Goal: Task Accomplishment & Management: Use online tool/utility

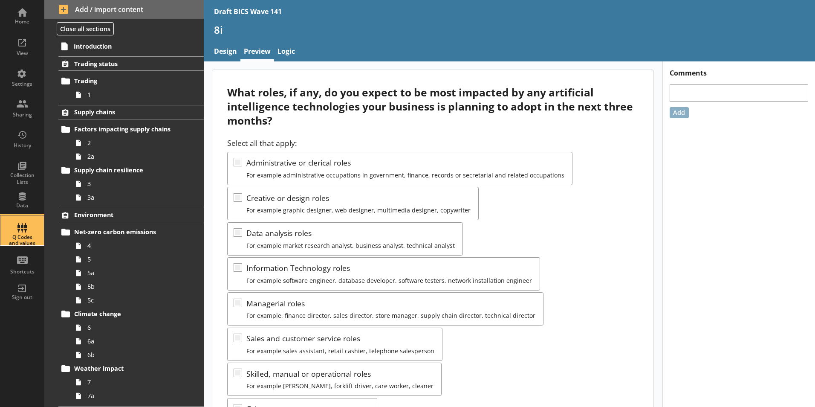
click at [28, 243] on div "Q Codes and values" at bounding box center [22, 240] width 30 height 12
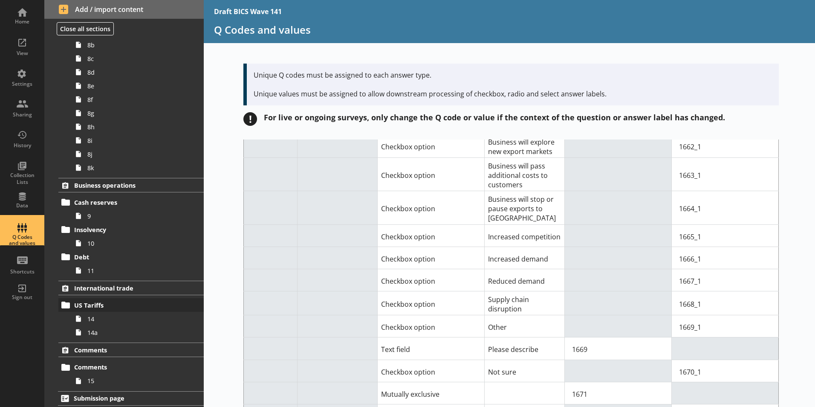
scroll to position [428, 0]
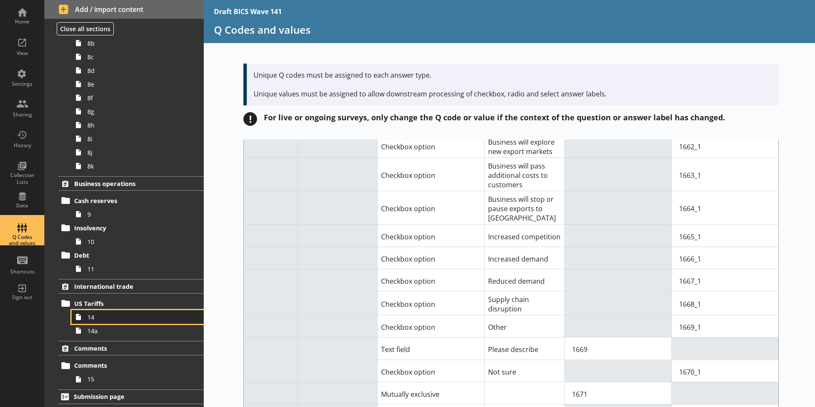
click at [86, 318] on link "14" at bounding box center [138, 317] width 132 height 14
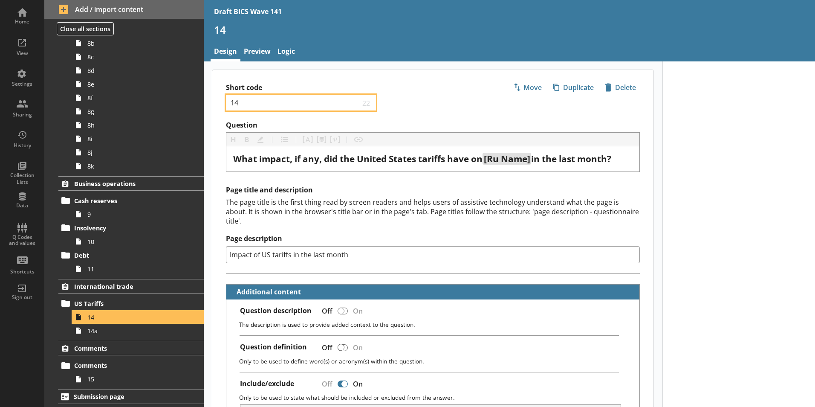
drag, startPoint x: 243, startPoint y: 106, endPoint x: 230, endPoint y: 105, distance: 13.2
click at [230, 105] on input "14" at bounding box center [295, 102] width 130 height 8
type textarea "x"
type input "1"
type textarea "x"
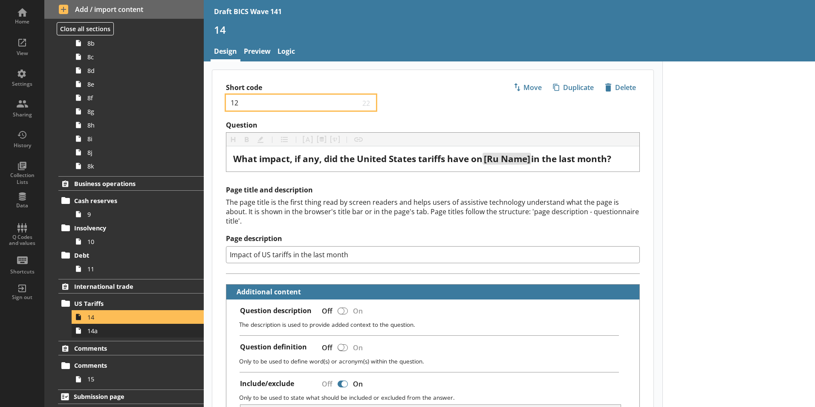
type input "12"
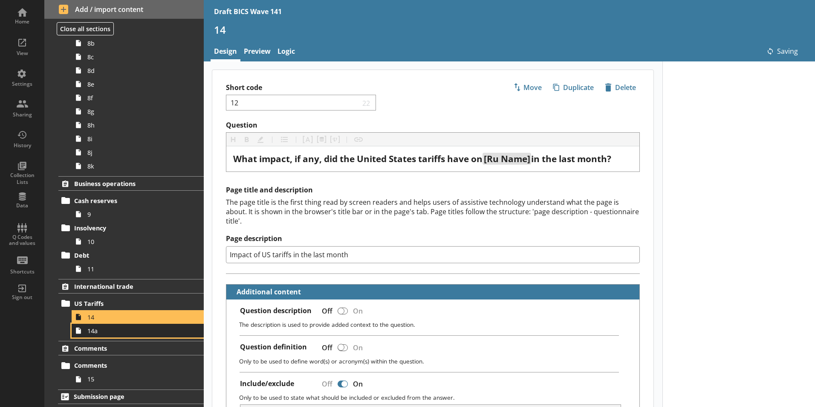
click at [95, 334] on span "14a" at bounding box center [134, 331] width 95 height 8
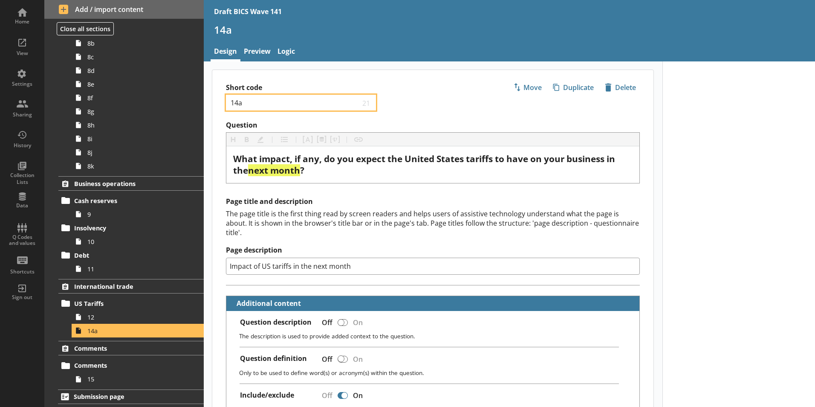
drag, startPoint x: 245, startPoint y: 104, endPoint x: 208, endPoint y: 105, distance: 37.6
type textarea "x"
type input "1"
type textarea "x"
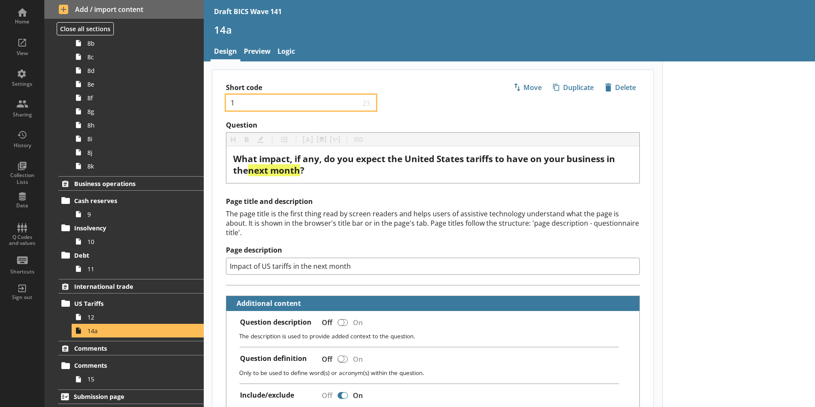
type input "12"
type textarea "x"
type input "12a"
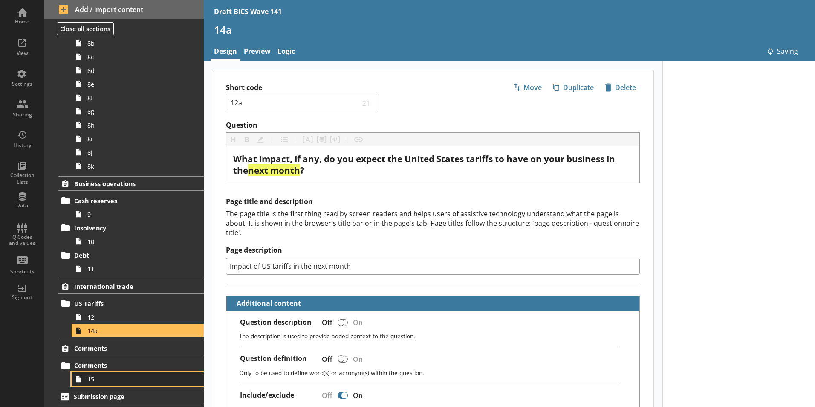
click at [96, 382] on span "15" at bounding box center [134, 379] width 95 height 8
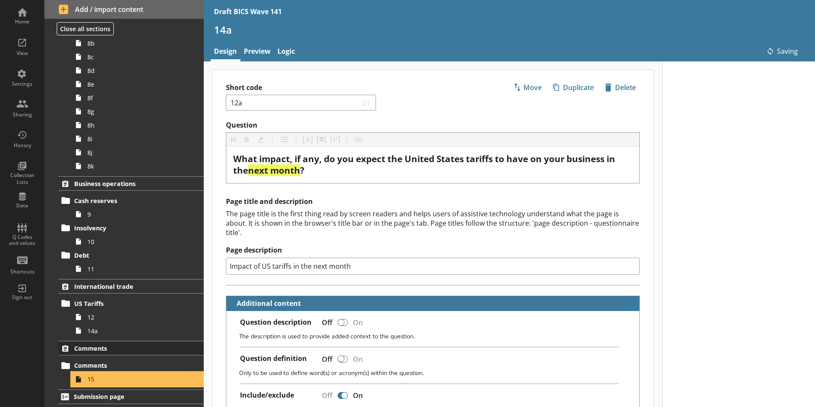
type textarea "x"
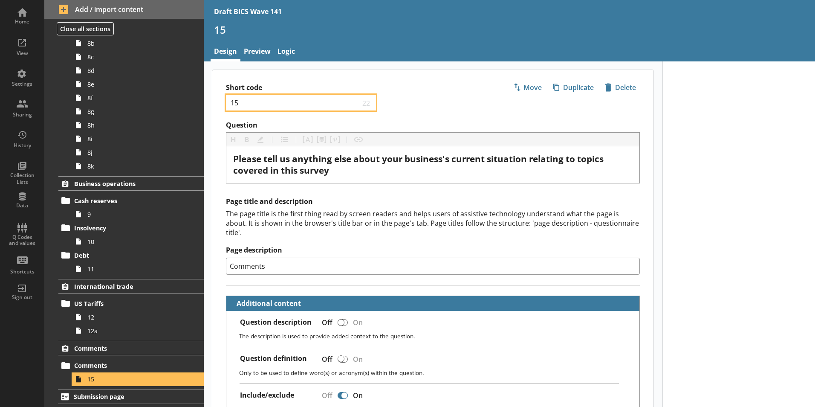
drag, startPoint x: 240, startPoint y: 101, endPoint x: 229, endPoint y: 101, distance: 10.7
click at [229, 101] on div "15 22" at bounding box center [301, 103] width 150 height 16
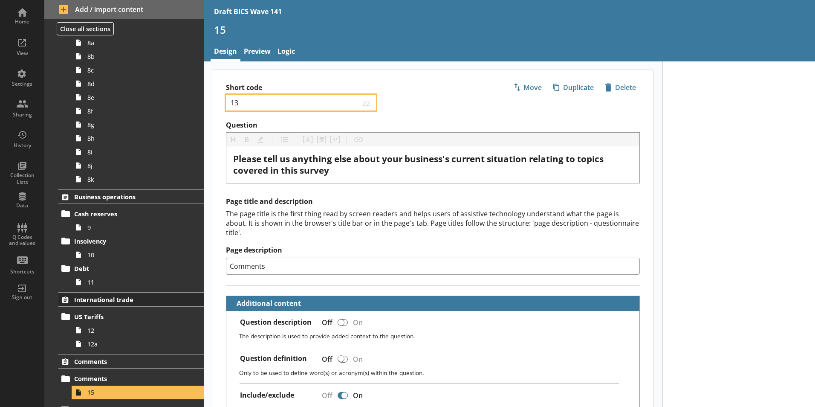
scroll to position [426, 0]
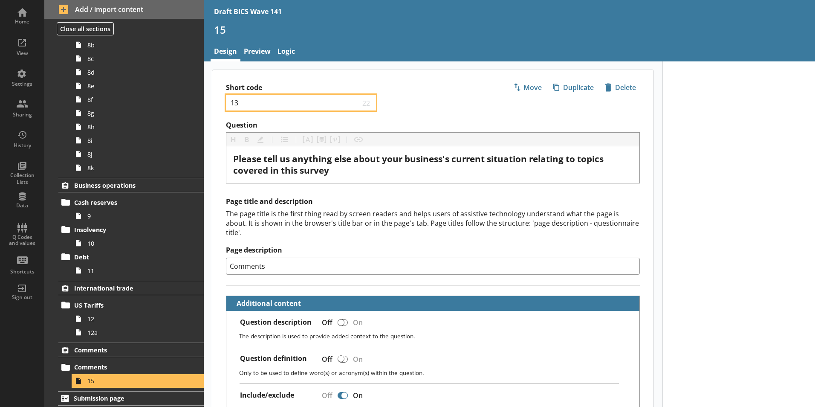
type input "13"
click at [480, 105] on div "Short code 13 22 Move icon-copy Duplicate icon-delete Created with Sketch. [GEO…" at bounding box center [432, 95] width 441 height 51
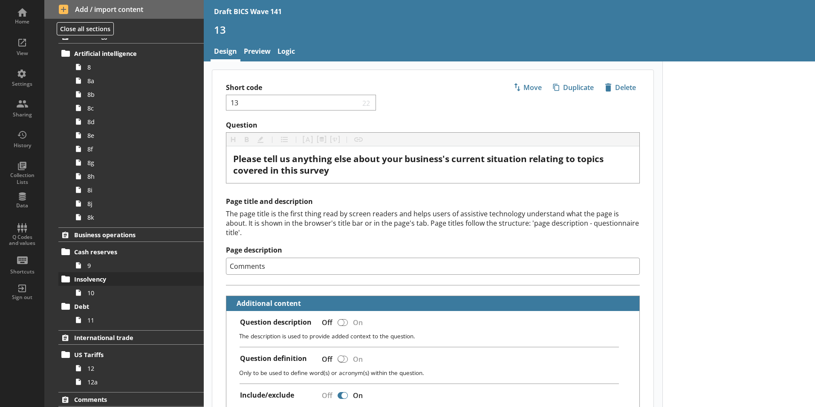
scroll to position [298, 0]
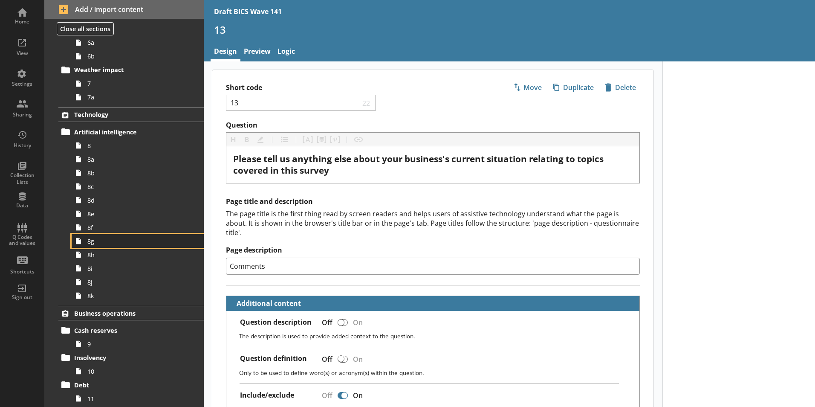
click at [86, 243] on link "8g" at bounding box center [138, 241] width 132 height 14
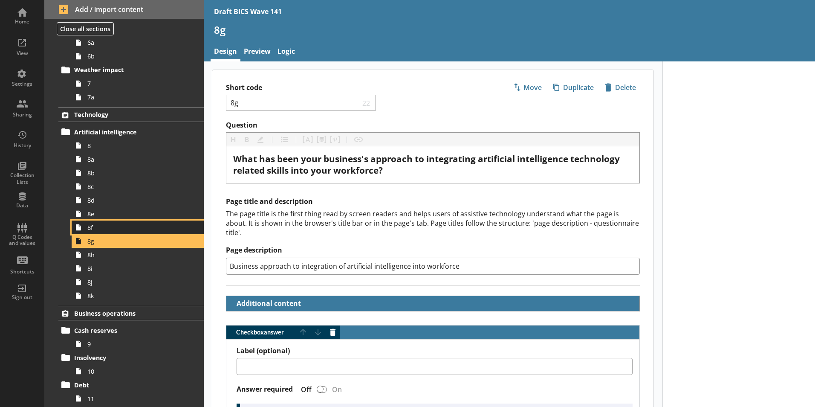
click at [92, 231] on span "8f" at bounding box center [134, 227] width 95 height 8
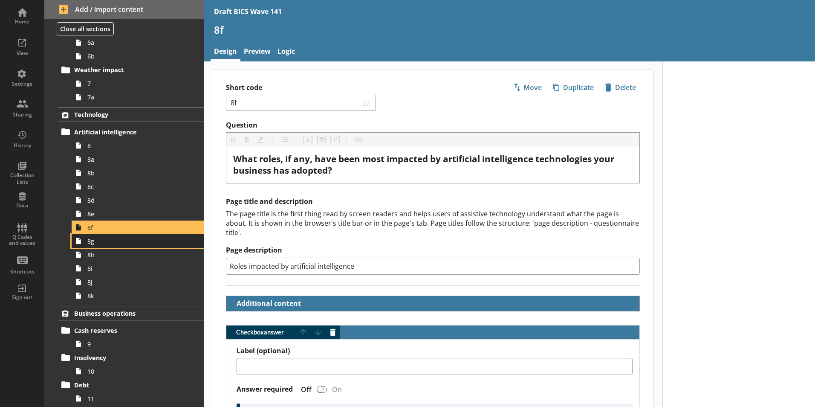
click at [93, 244] on span "8g" at bounding box center [134, 241] width 95 height 8
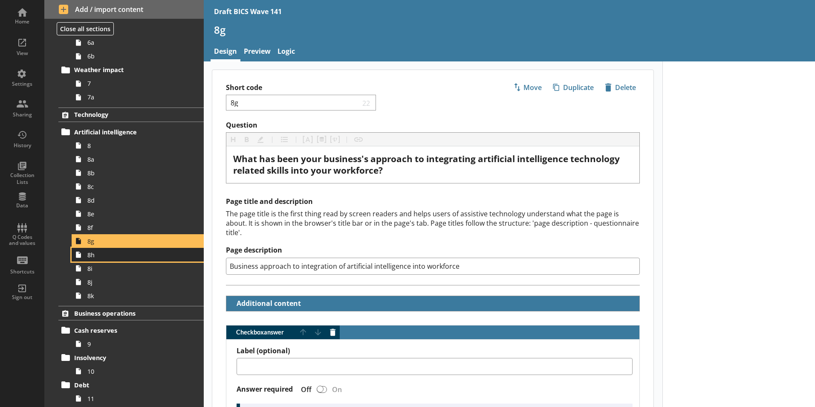
click at [94, 255] on span "8h" at bounding box center [134, 255] width 95 height 8
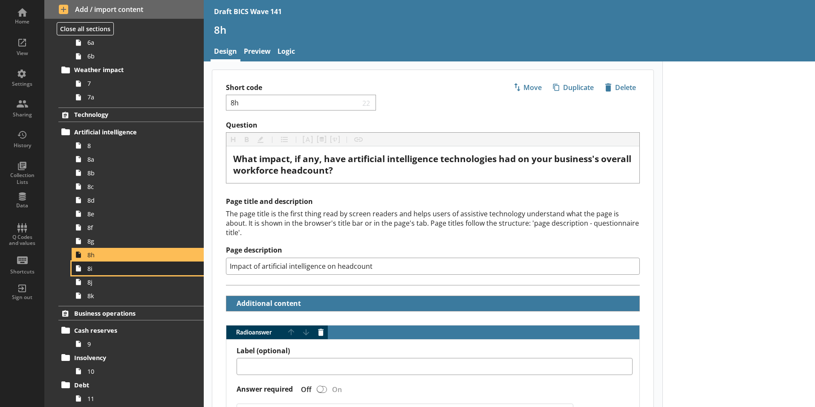
click at [95, 268] on span "8i" at bounding box center [134, 268] width 95 height 8
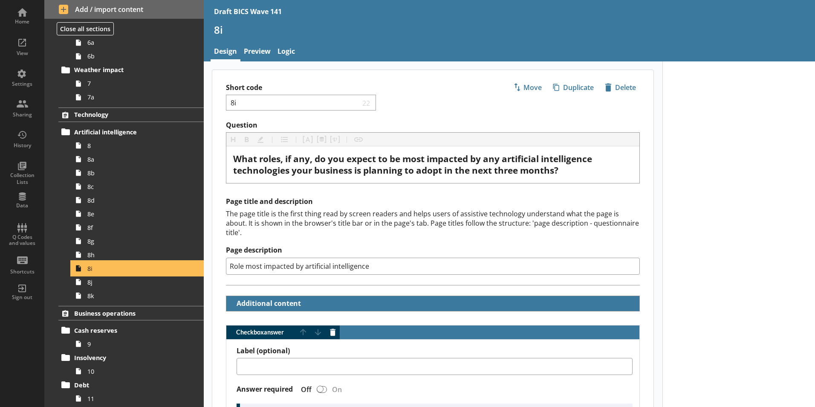
type textarea "x"
click at [290, 56] on link "Logic" at bounding box center [286, 52] width 24 height 18
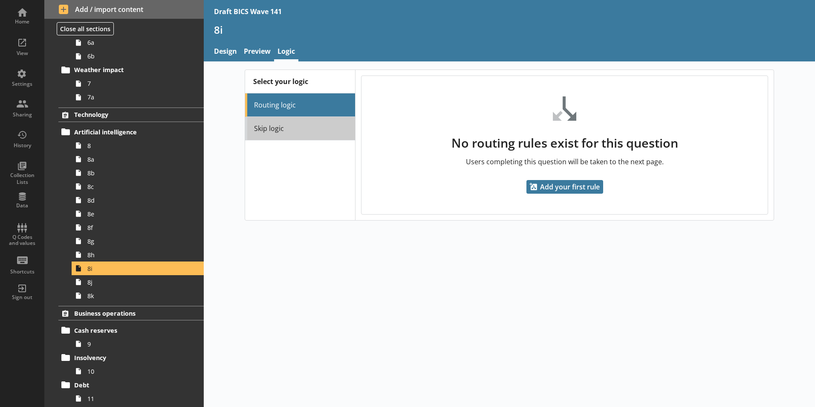
click at [283, 131] on link "Skip logic" at bounding box center [300, 128] width 110 height 23
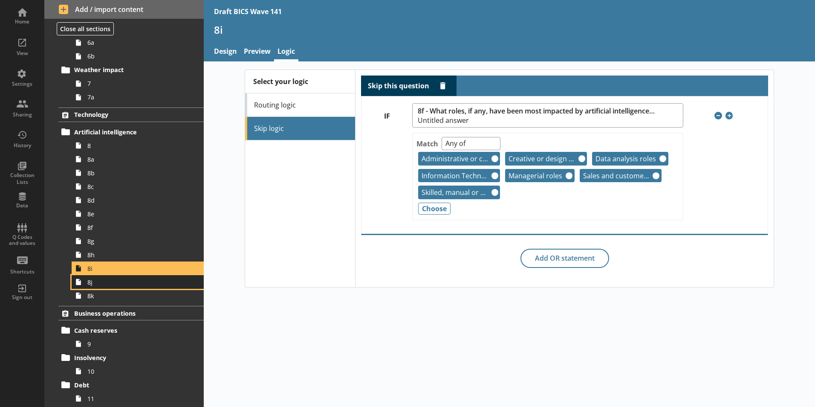
click at [92, 283] on span "8j" at bounding box center [134, 282] width 95 height 8
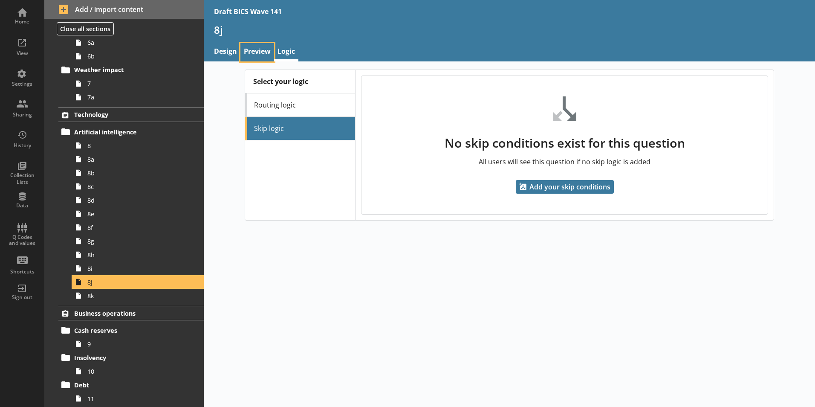
click at [255, 50] on link "Preview" at bounding box center [257, 52] width 34 height 18
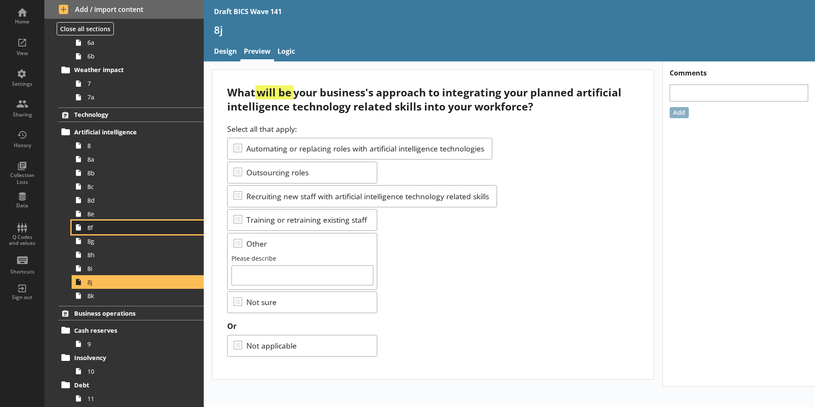
click at [95, 229] on span "8f" at bounding box center [134, 227] width 95 height 8
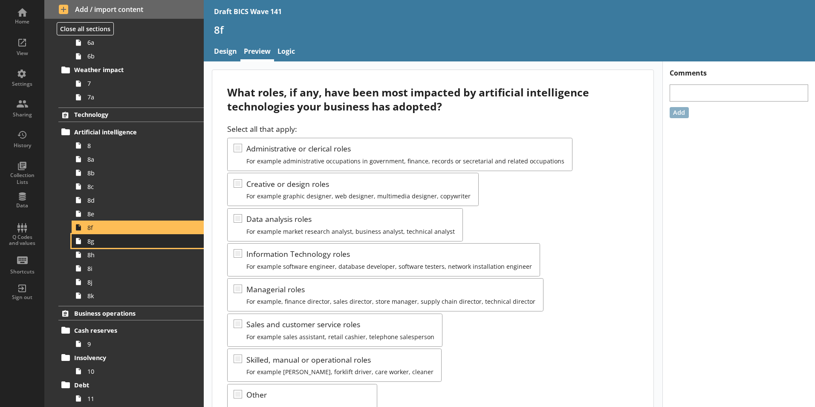
click at [95, 244] on span "8g" at bounding box center [134, 241] width 95 height 8
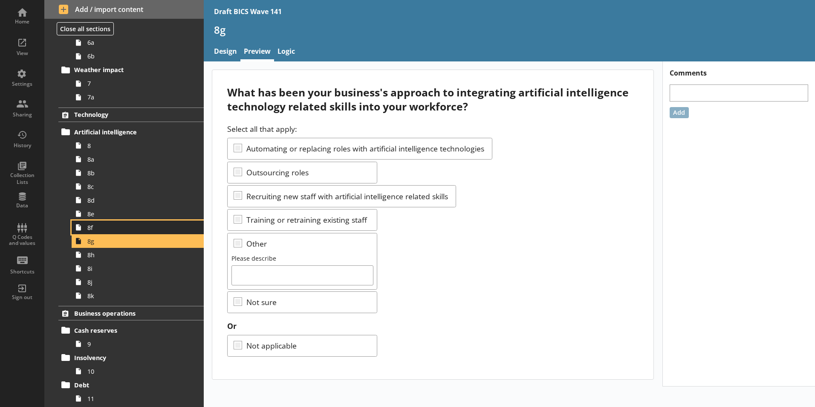
click at [98, 227] on span "8f" at bounding box center [134, 227] width 95 height 8
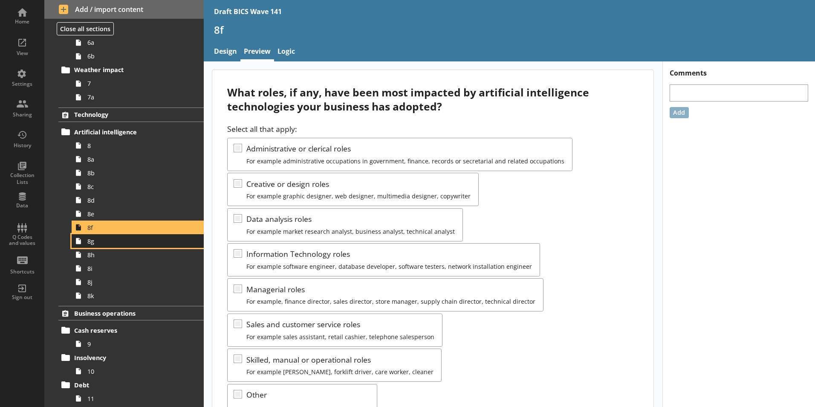
click at [95, 239] on span "8g" at bounding box center [134, 241] width 95 height 8
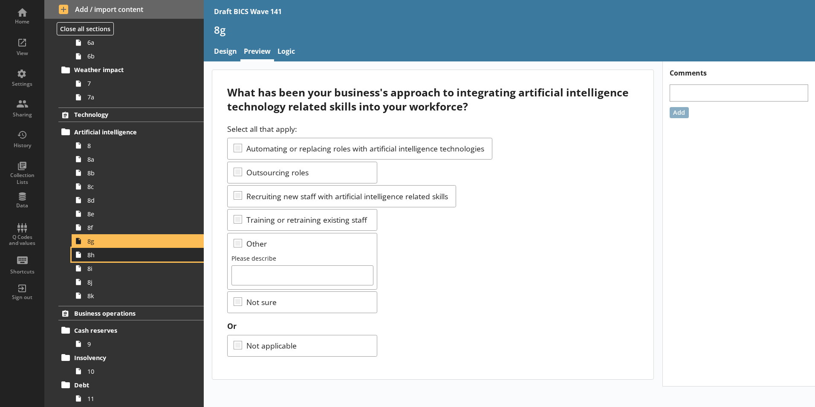
click at [92, 259] on link "8h" at bounding box center [138, 255] width 132 height 14
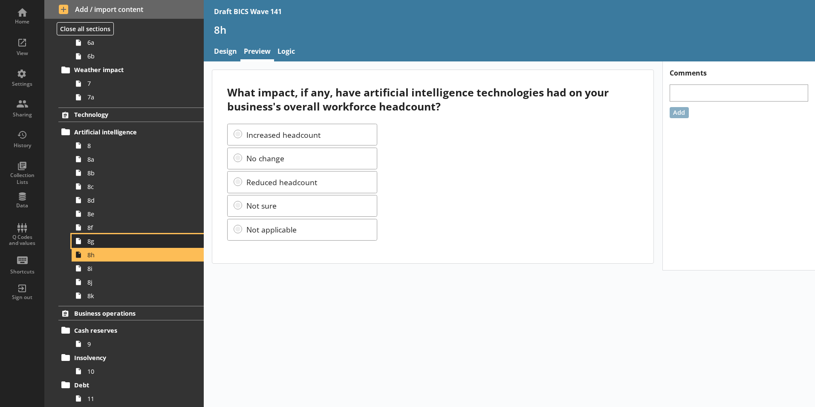
click at [96, 243] on span "8g" at bounding box center [134, 241] width 95 height 8
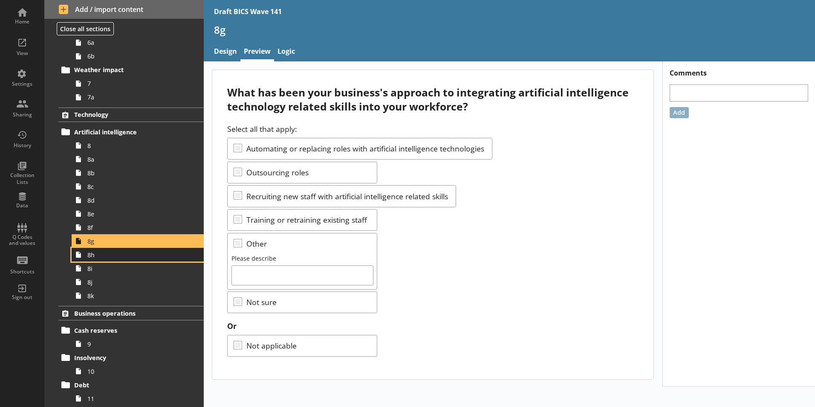
click at [90, 257] on span "8h" at bounding box center [134, 255] width 95 height 8
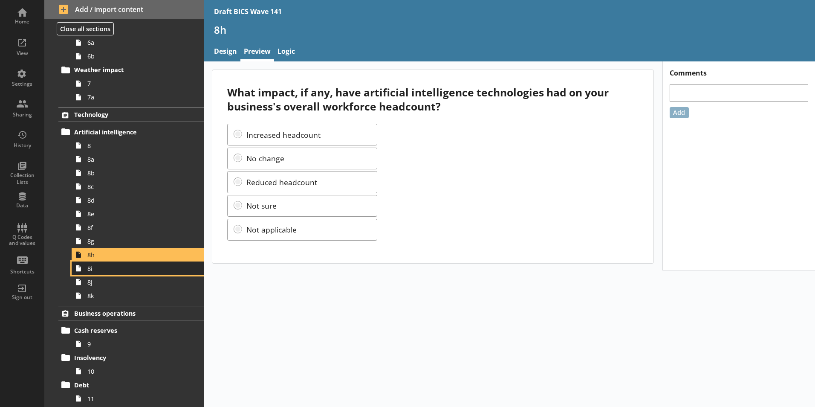
click at [93, 271] on span "8i" at bounding box center [134, 268] width 95 height 8
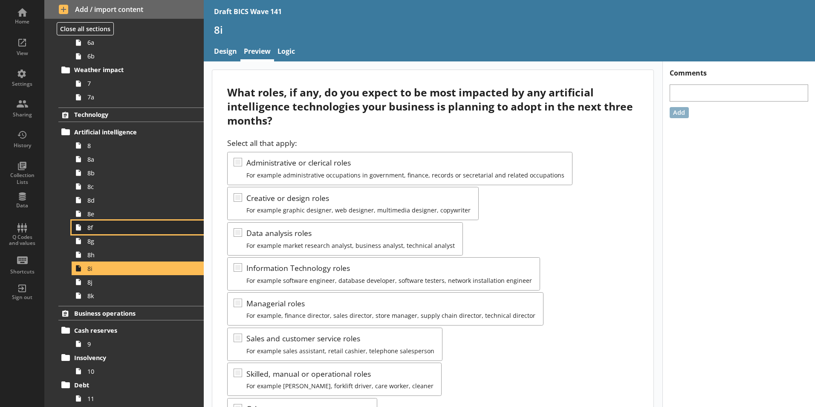
click at [89, 231] on link "8f" at bounding box center [138, 227] width 132 height 14
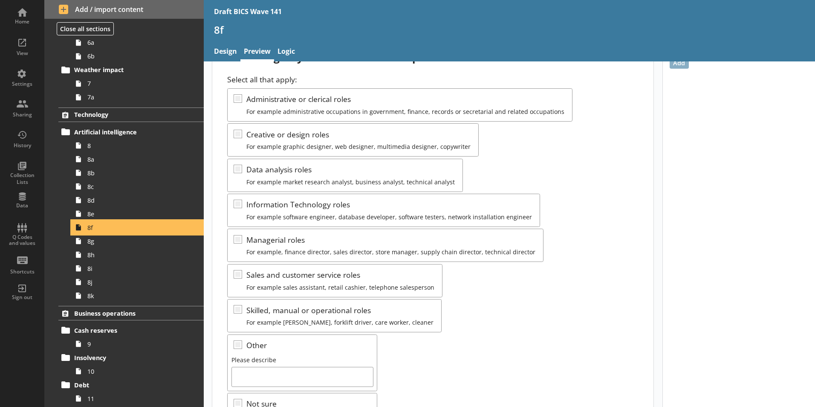
scroll to position [128, 0]
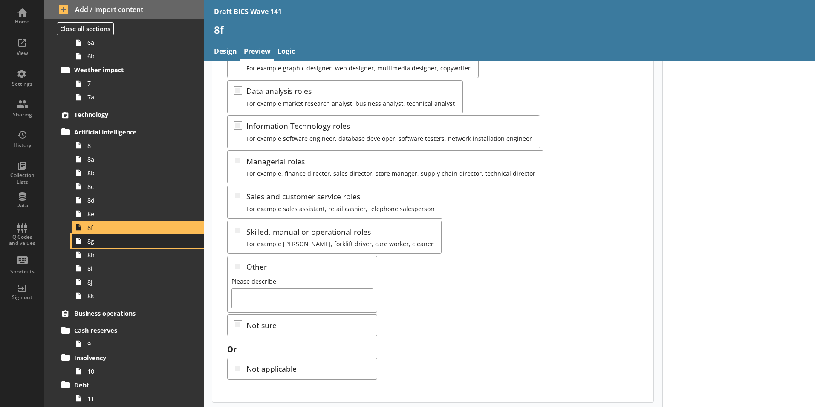
click at [89, 246] on link "8g" at bounding box center [138, 241] width 132 height 14
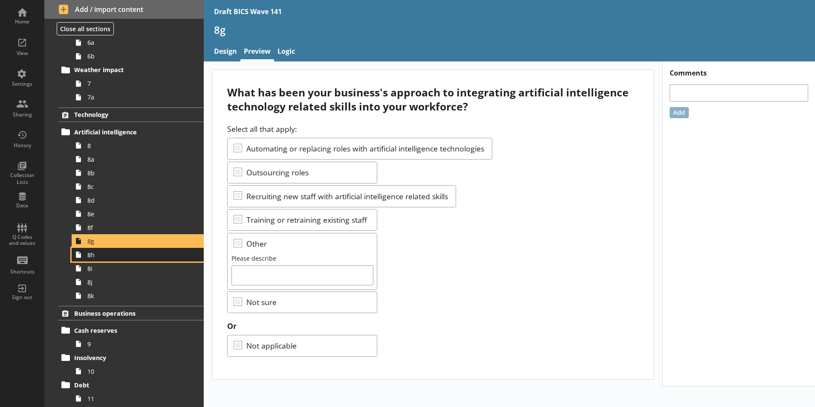
click at [92, 257] on span "8h" at bounding box center [134, 255] width 95 height 8
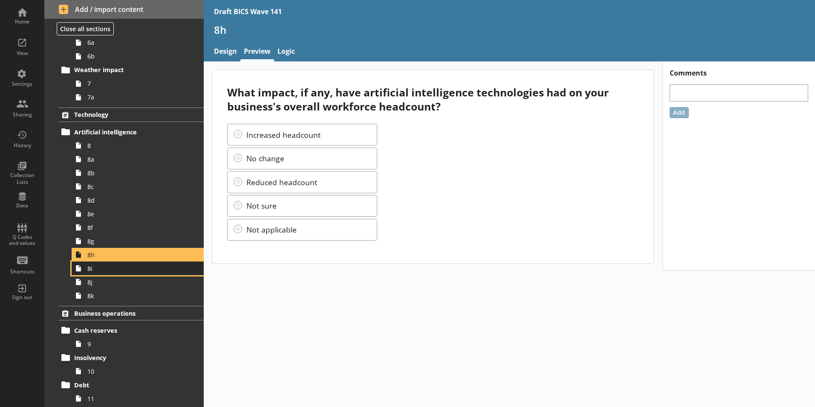
click at [95, 268] on span "8i" at bounding box center [134, 268] width 95 height 8
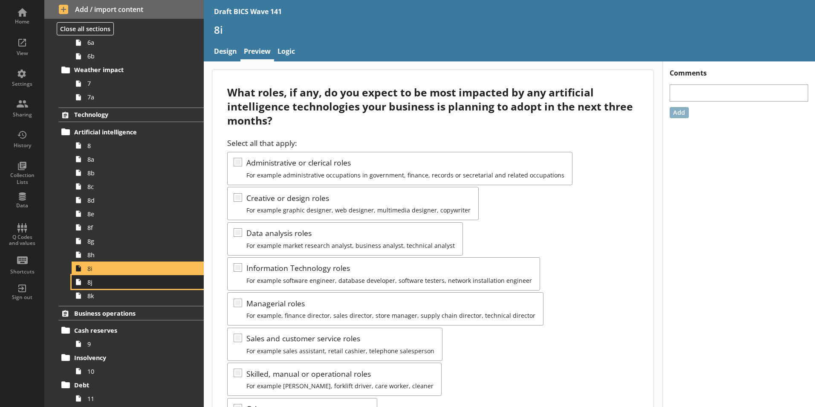
click at [90, 283] on span "8j" at bounding box center [134, 282] width 95 height 8
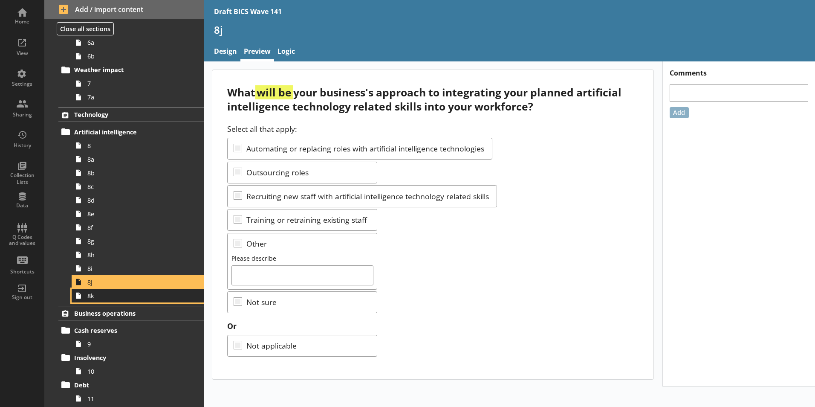
click at [95, 298] on span "8k" at bounding box center [134, 296] width 95 height 8
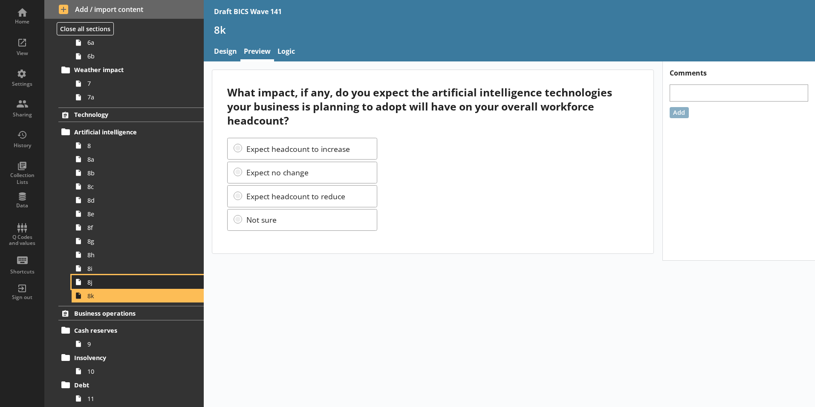
click at [93, 284] on span "8j" at bounding box center [134, 282] width 95 height 8
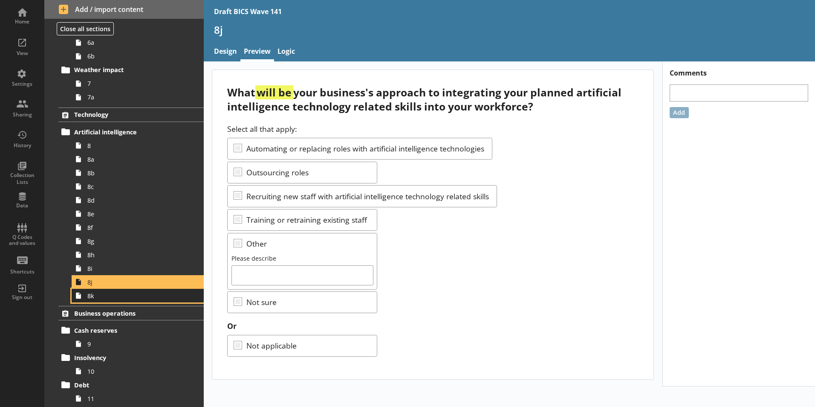
click at [92, 299] on span "8k" at bounding box center [134, 296] width 95 height 8
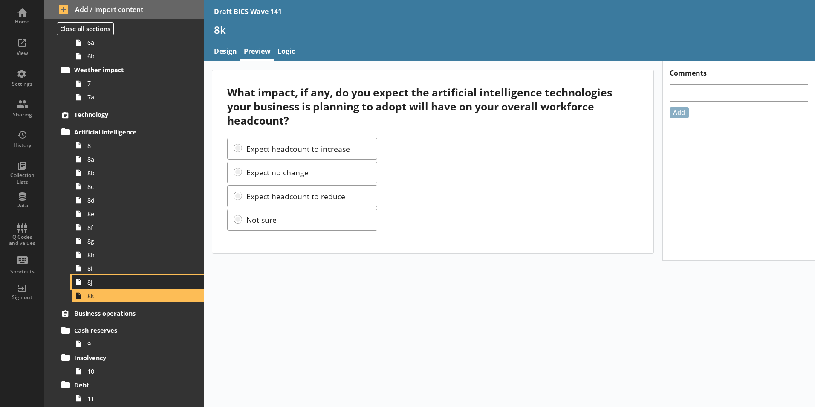
click at [94, 283] on span "8j" at bounding box center [134, 282] width 95 height 8
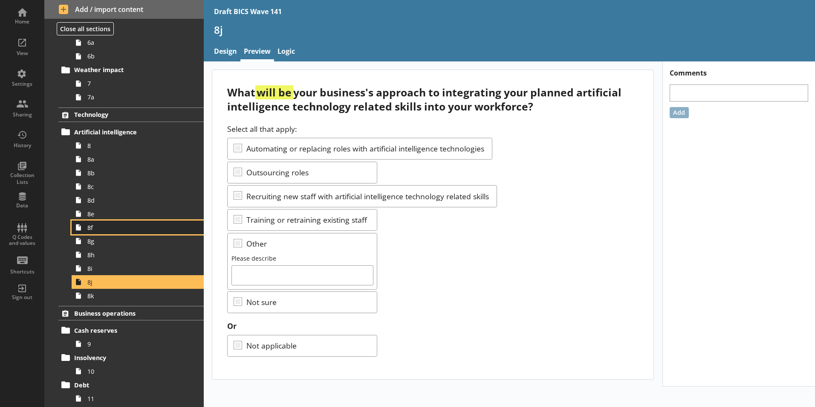
click at [90, 231] on span "8f" at bounding box center [134, 227] width 95 height 8
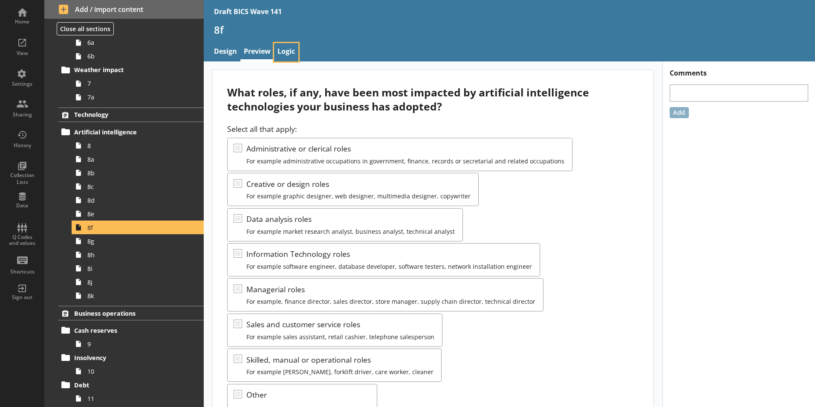
click at [287, 57] on link "Logic" at bounding box center [286, 52] width 24 height 18
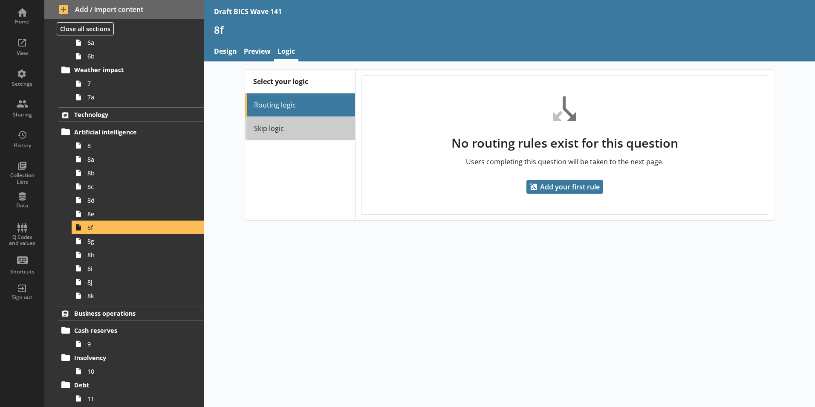
click at [281, 133] on link "Skip logic" at bounding box center [300, 128] width 110 height 23
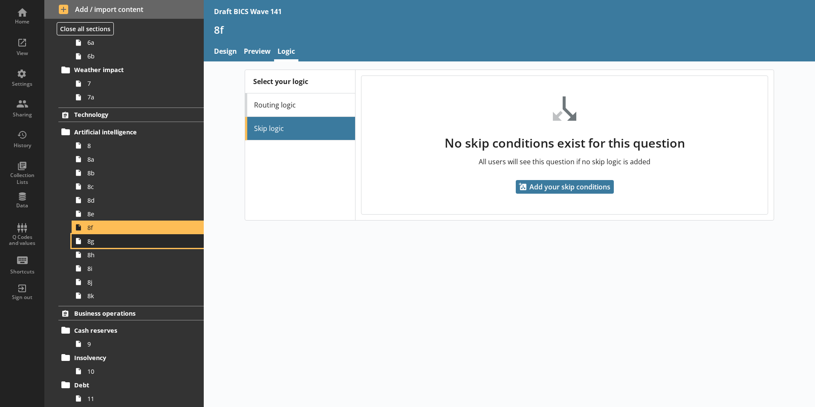
click at [88, 241] on span "8g" at bounding box center [134, 241] width 95 height 8
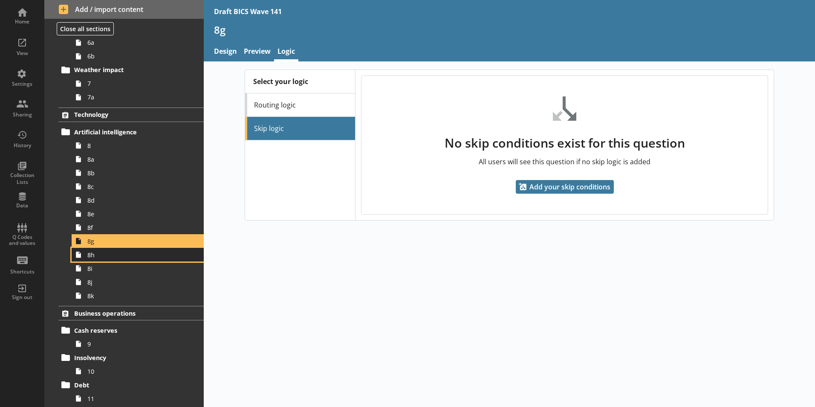
click at [92, 258] on span "8h" at bounding box center [134, 255] width 95 height 8
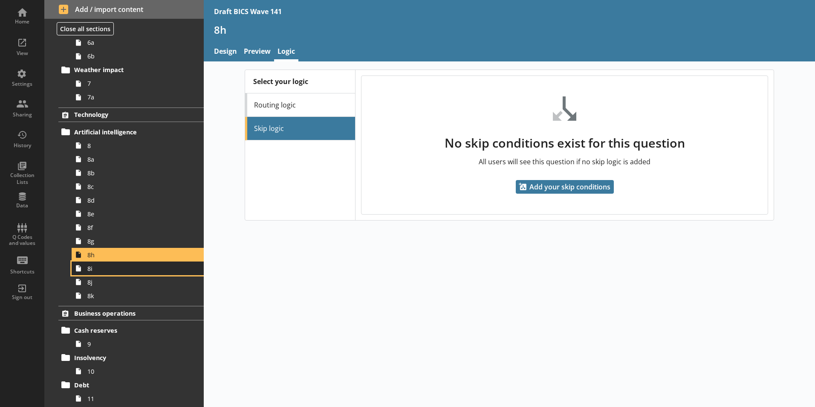
click at [91, 270] on span "8i" at bounding box center [134, 268] width 95 height 8
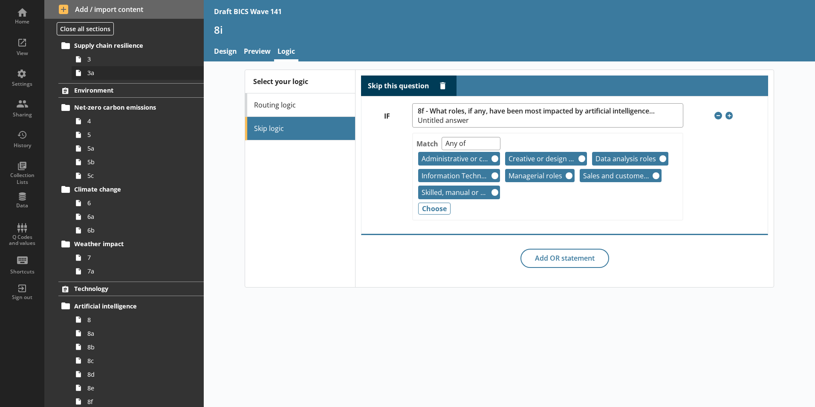
scroll to position [130, 0]
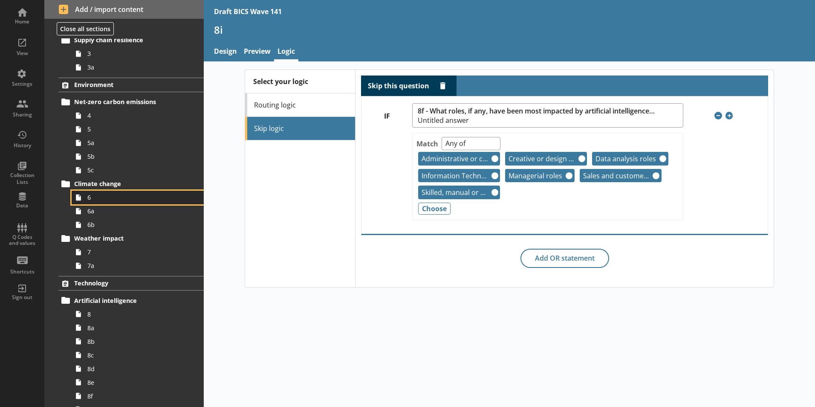
click at [90, 198] on span "6" at bounding box center [134, 197] width 95 height 8
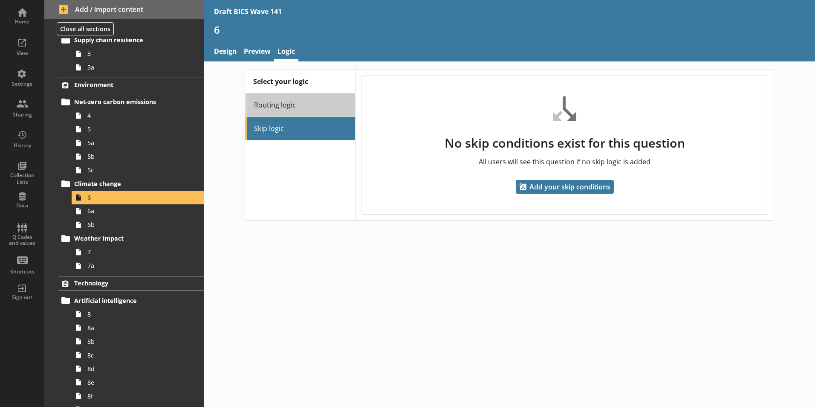
click at [287, 105] on link "Routing logic" at bounding box center [300, 104] width 110 height 23
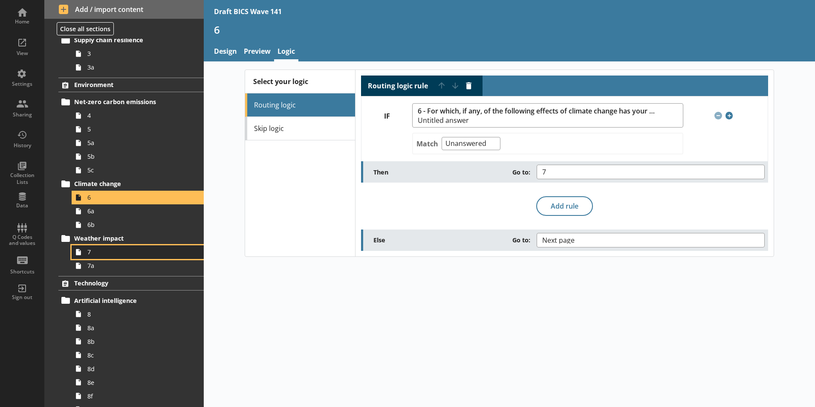
click at [99, 255] on span "7" at bounding box center [134, 252] width 95 height 8
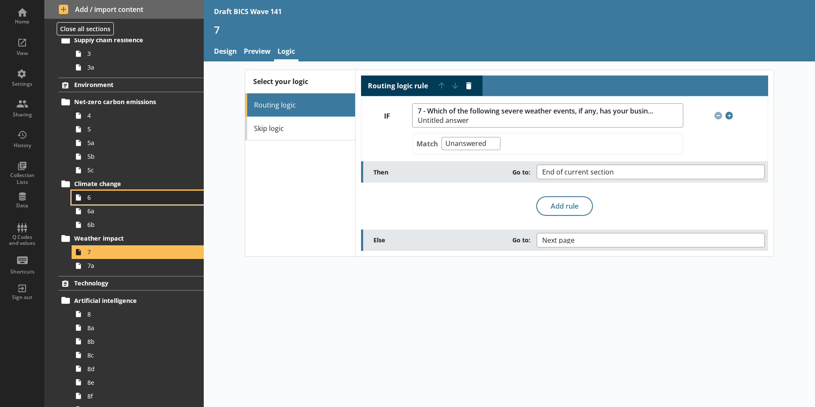
click at [102, 197] on span "6" at bounding box center [134, 197] width 95 height 8
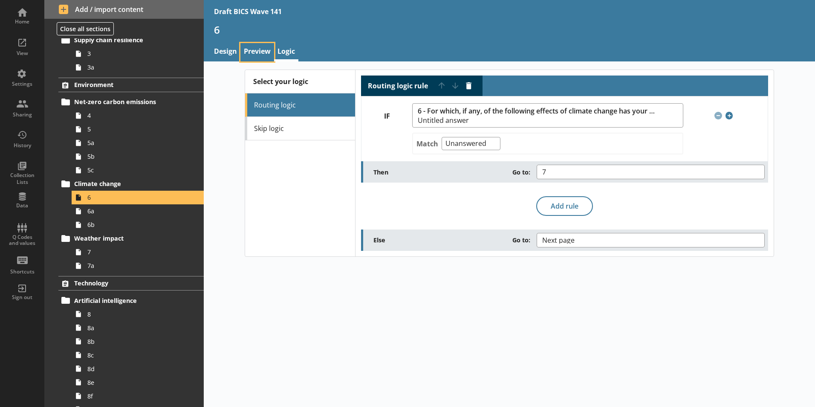
click at [254, 52] on link "Preview" at bounding box center [257, 52] width 34 height 18
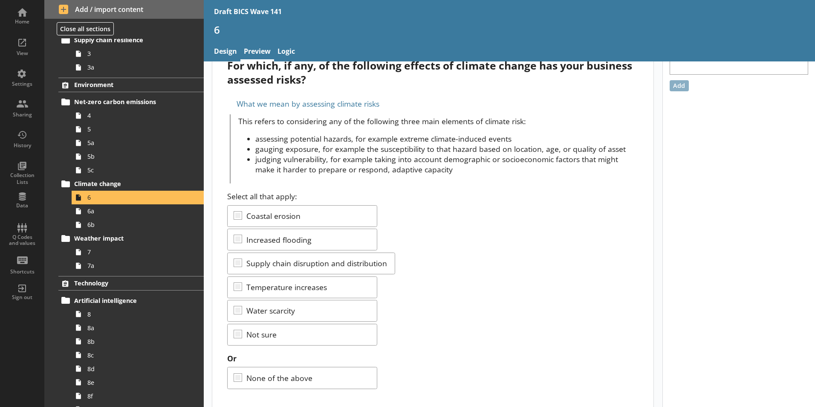
scroll to position [38, 0]
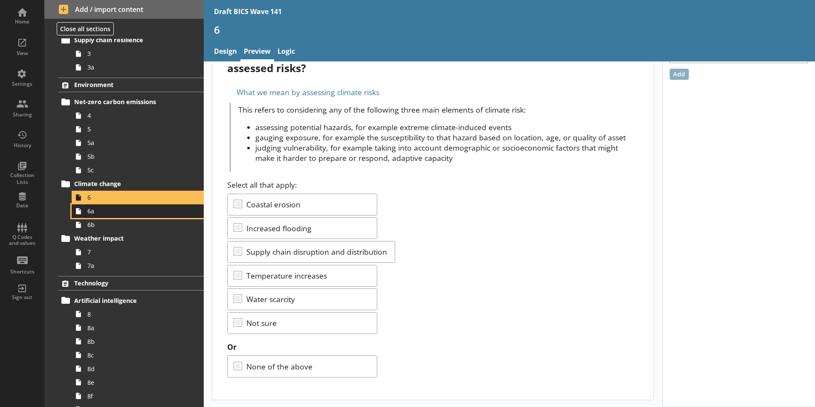
click at [97, 215] on span "6a" at bounding box center [134, 211] width 95 height 8
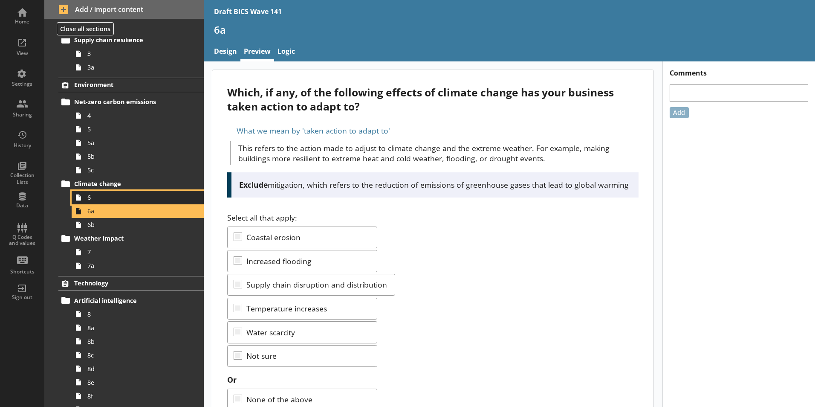
click at [89, 197] on span "6" at bounding box center [134, 197] width 95 height 8
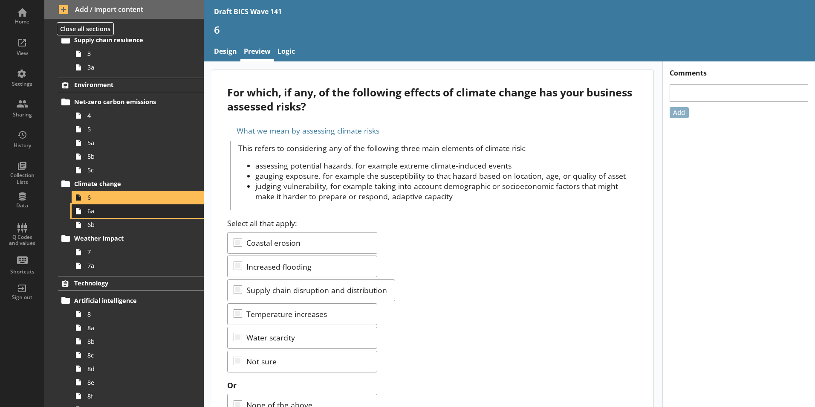
click at [92, 213] on span "6a" at bounding box center [134, 211] width 95 height 8
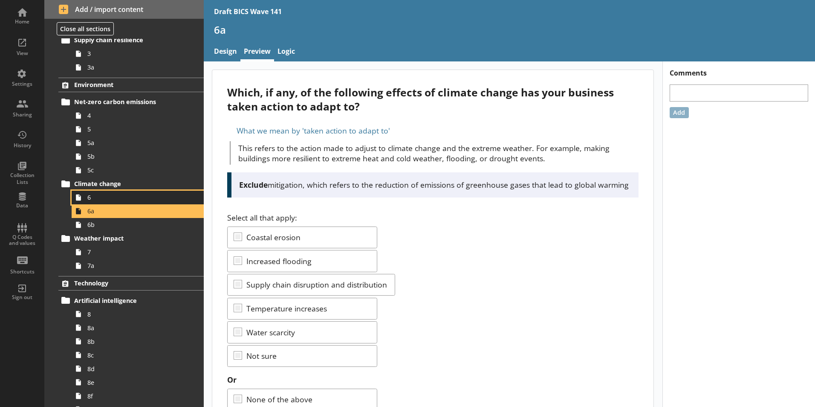
click at [95, 199] on span "6" at bounding box center [134, 197] width 95 height 8
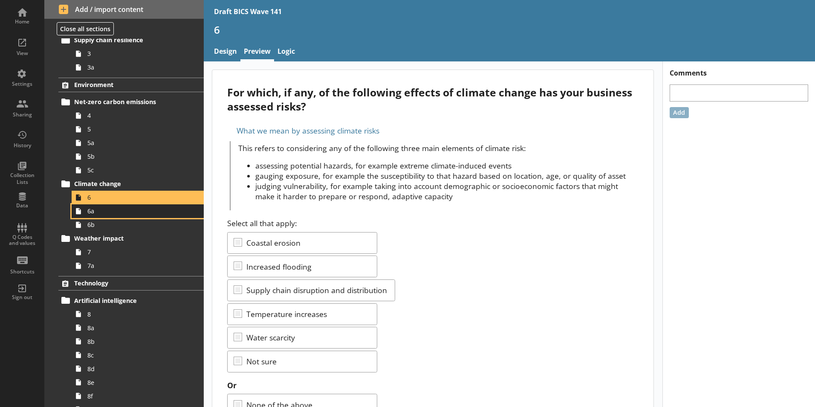
click at [90, 215] on span "6a" at bounding box center [134, 211] width 95 height 8
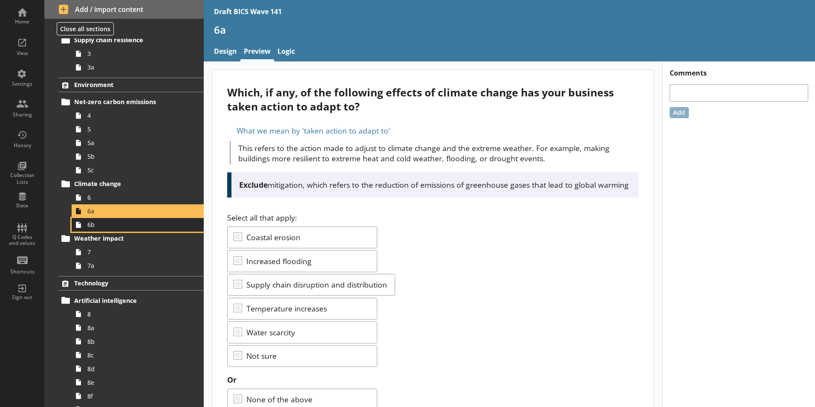
click at [89, 229] on span "6b" at bounding box center [134, 224] width 95 height 8
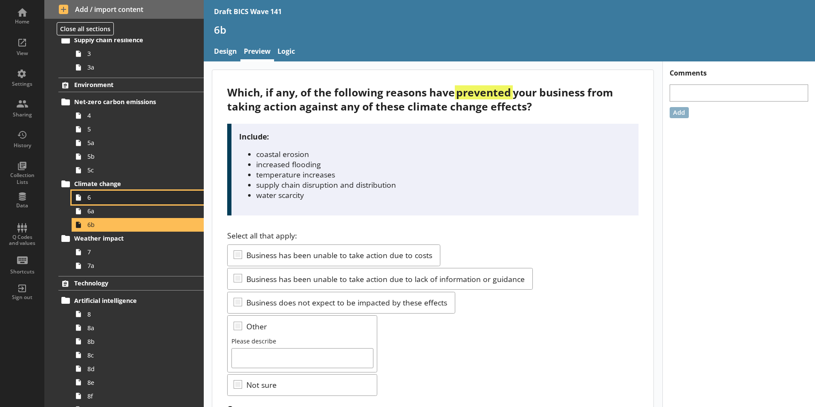
click at [94, 201] on span "6" at bounding box center [134, 197] width 95 height 8
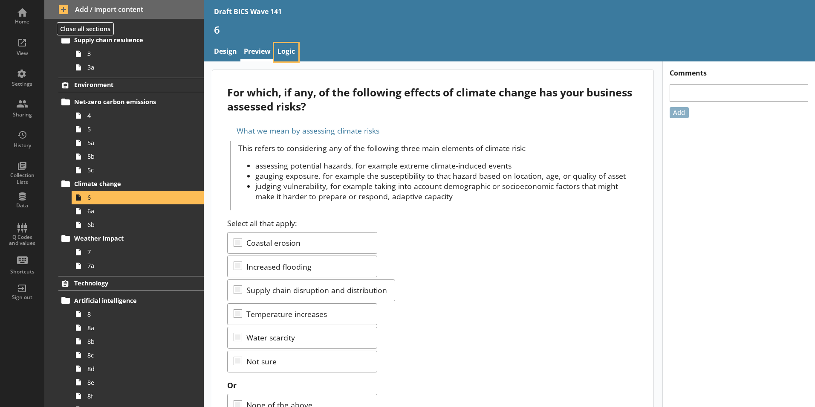
click at [290, 48] on link "Logic" at bounding box center [286, 52] width 24 height 18
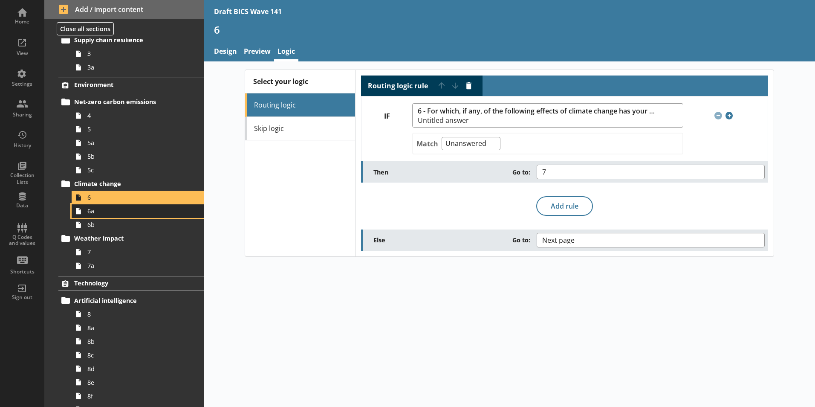
click at [105, 211] on span "6a" at bounding box center [134, 211] width 95 height 8
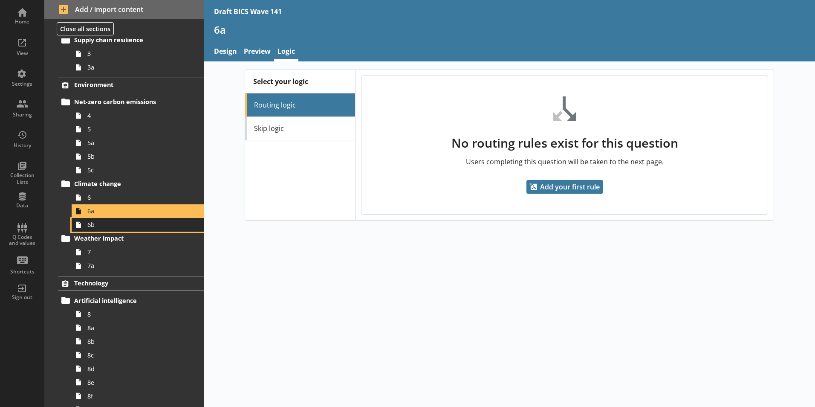
click at [93, 227] on span "6b" at bounding box center [134, 224] width 95 height 8
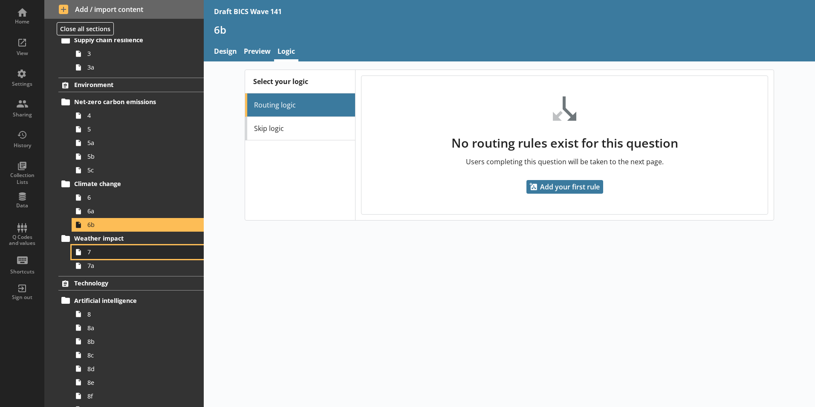
click at [86, 251] on link "7" at bounding box center [138, 252] width 132 height 14
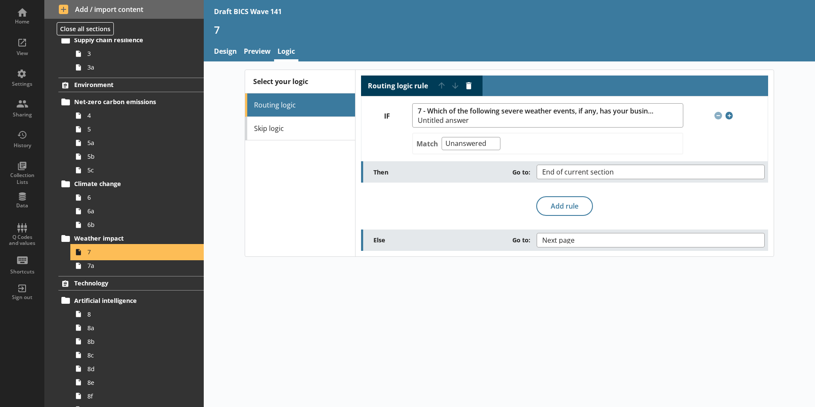
click at [84, 250] on icon at bounding box center [79, 252] width 14 height 14
click at [93, 250] on span "7" at bounding box center [134, 252] width 95 height 8
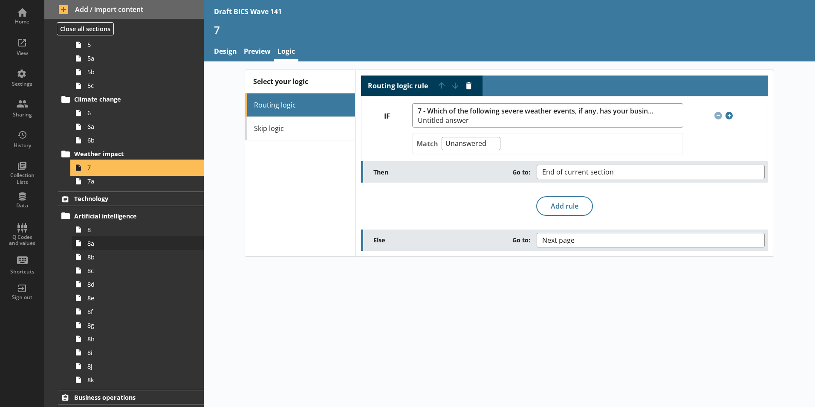
scroll to position [215, 0]
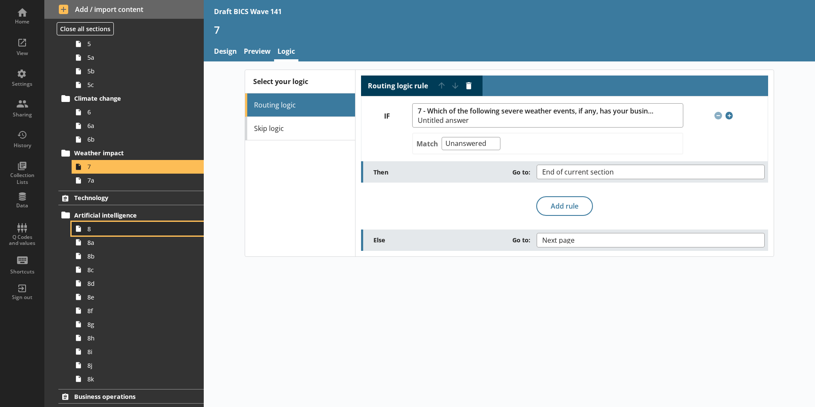
click at [90, 231] on span "8" at bounding box center [134, 229] width 95 height 8
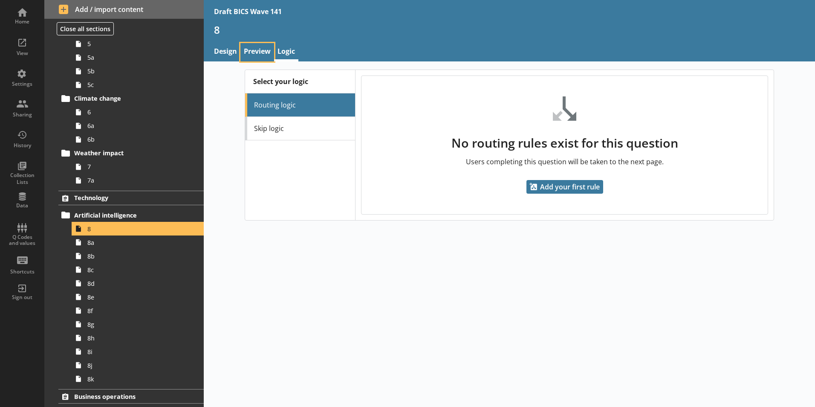
click at [259, 52] on link "Preview" at bounding box center [257, 52] width 34 height 18
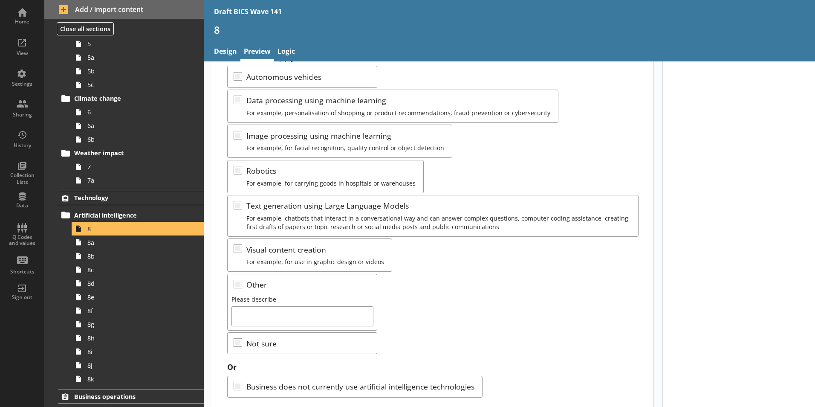
scroll to position [141, 0]
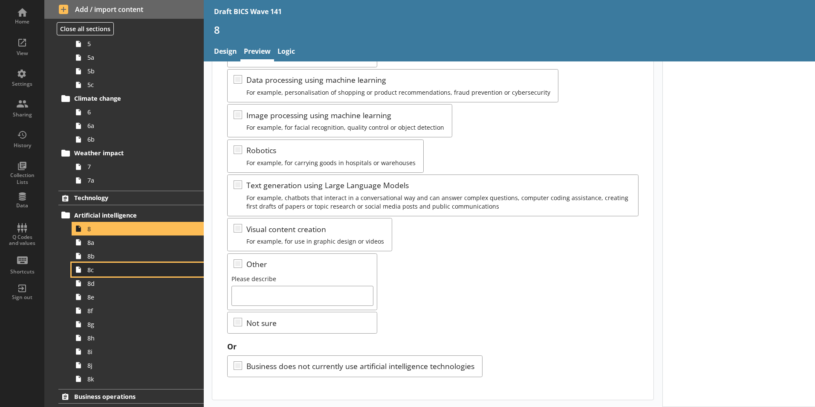
click at [92, 268] on span "8c" at bounding box center [134, 270] width 95 height 8
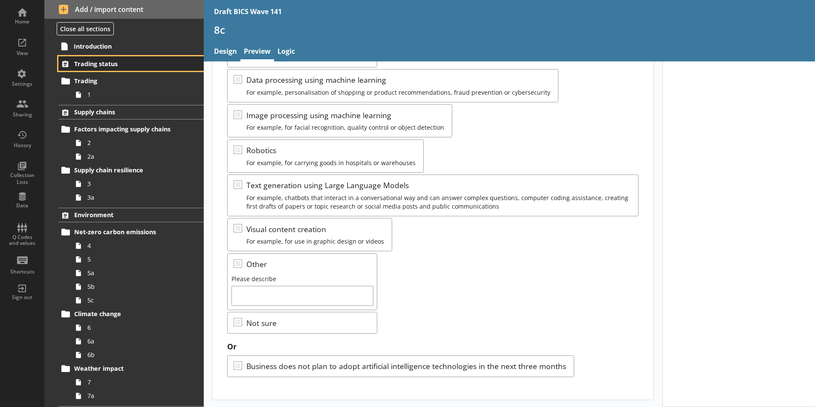
click at [98, 63] on span "Trading status" at bounding box center [126, 64] width 104 height 8
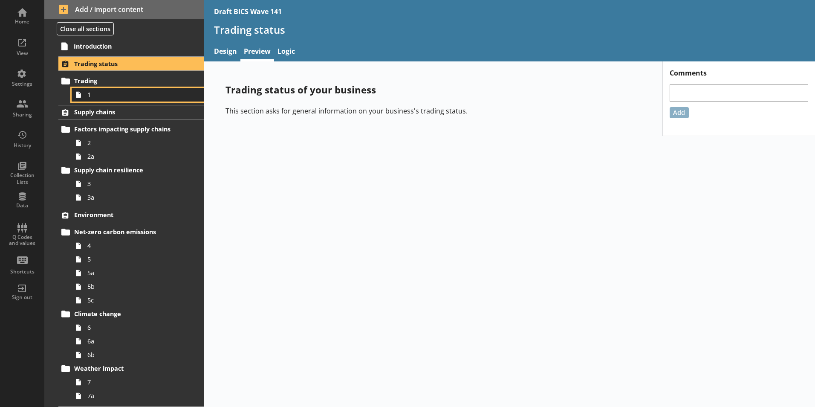
click at [86, 95] on link "1" at bounding box center [138, 95] width 132 height 14
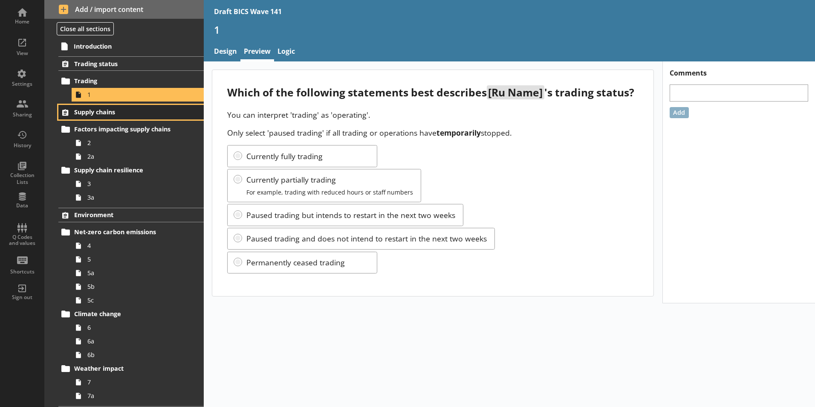
click at [88, 111] on span "Supply chains" at bounding box center [126, 112] width 104 height 8
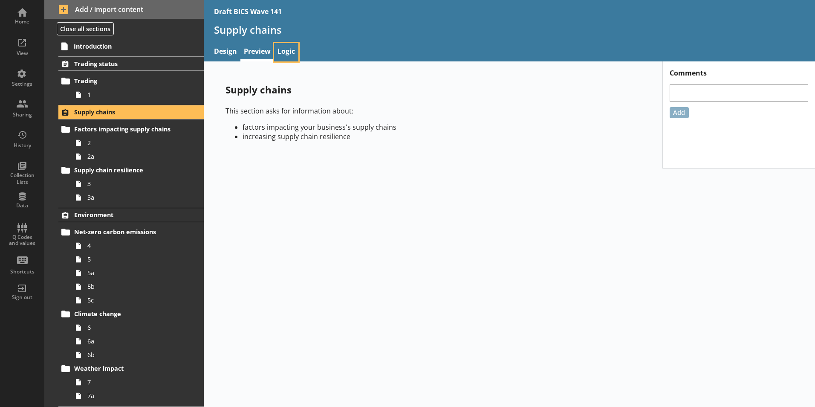
click at [288, 52] on link "Logic" at bounding box center [286, 52] width 24 height 18
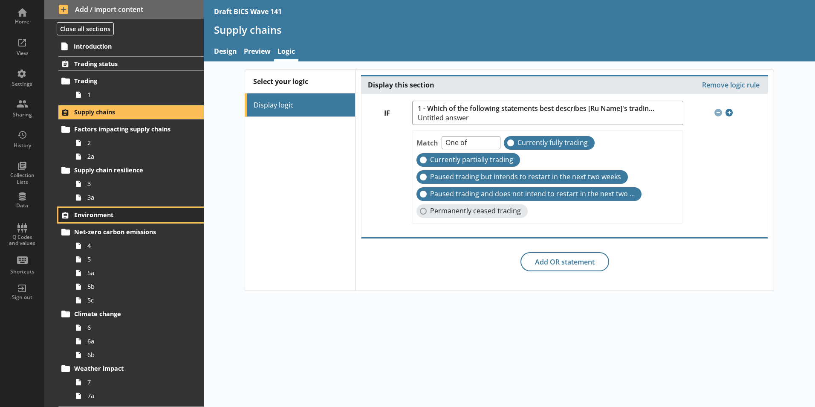
click at [93, 214] on span "Environment" at bounding box center [126, 215] width 104 height 8
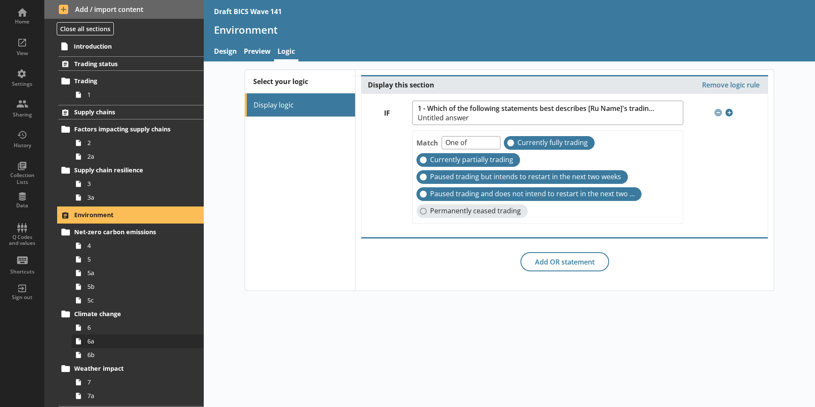
scroll to position [128, 0]
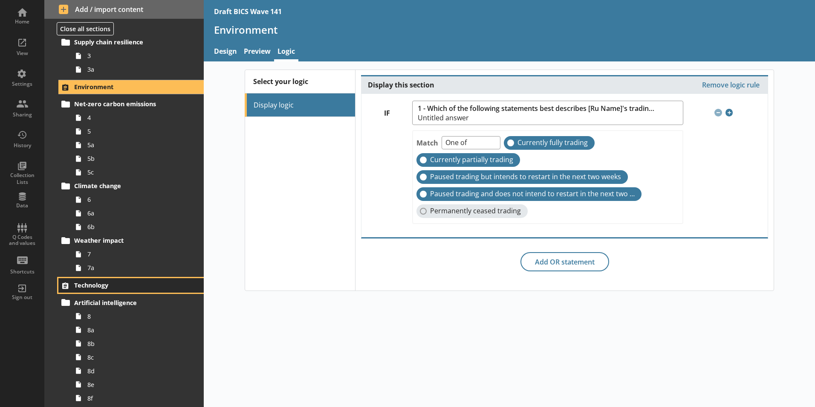
click at [102, 283] on span "Technology" at bounding box center [126, 285] width 104 height 8
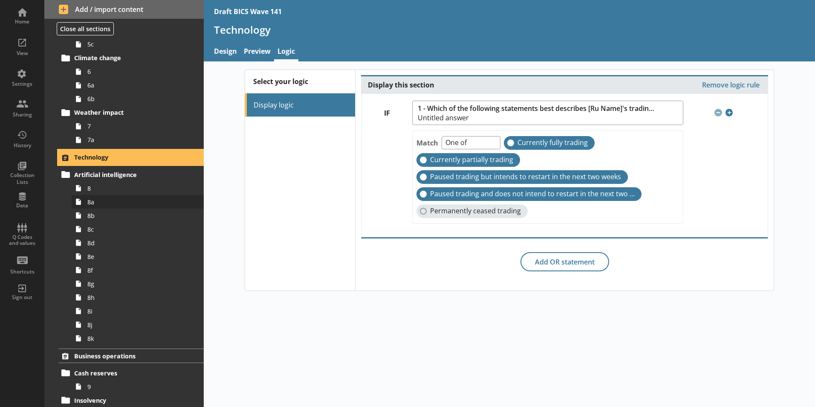
scroll to position [341, 0]
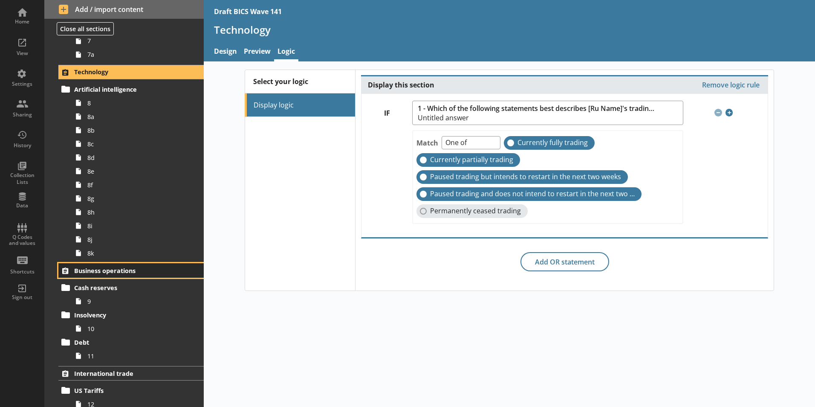
click at [109, 268] on span "Business operations" at bounding box center [126, 270] width 104 height 8
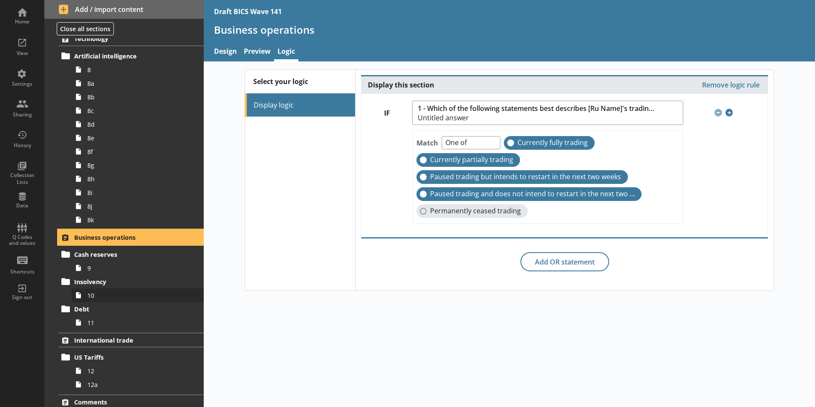
scroll to position [384, 0]
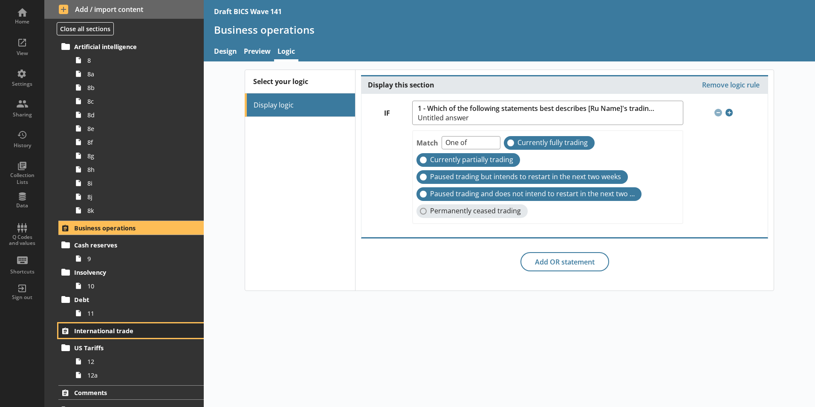
click at [114, 330] on span "International trade" at bounding box center [126, 331] width 104 height 8
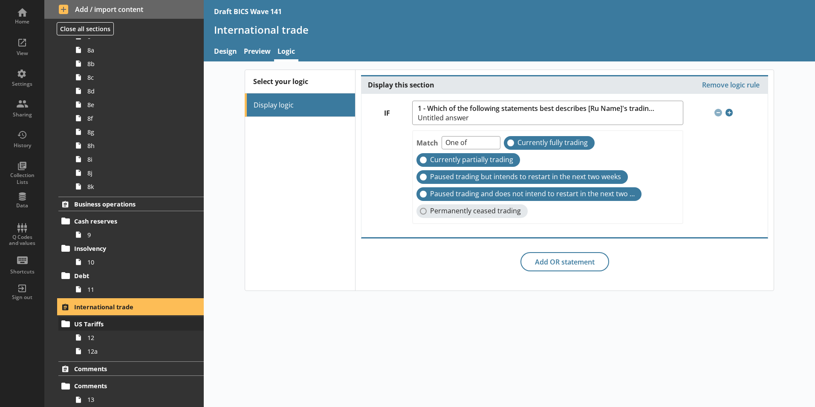
scroll to position [428, 0]
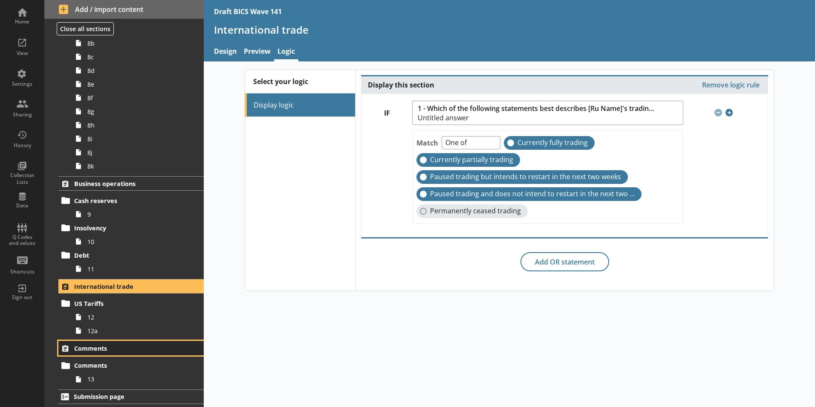
click at [120, 345] on span "Comments" at bounding box center [126, 348] width 104 height 8
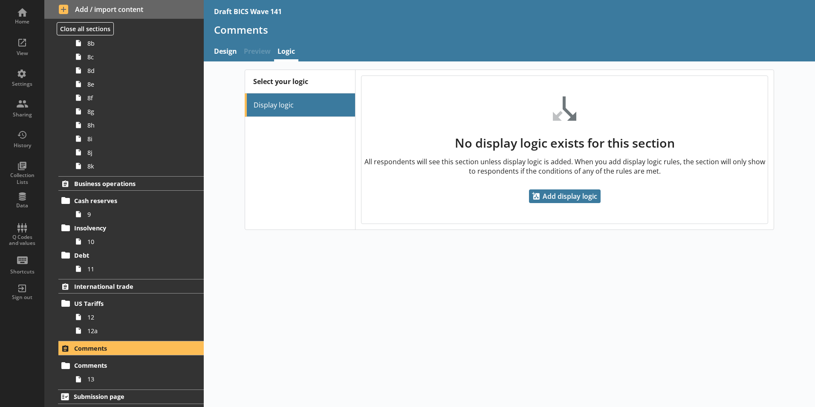
click at [353, 326] on div "Select your logic Display logic No display logic exists for this section All re…" at bounding box center [509, 233] width 611 height 345
